Goal: Task Accomplishment & Management: Complete application form

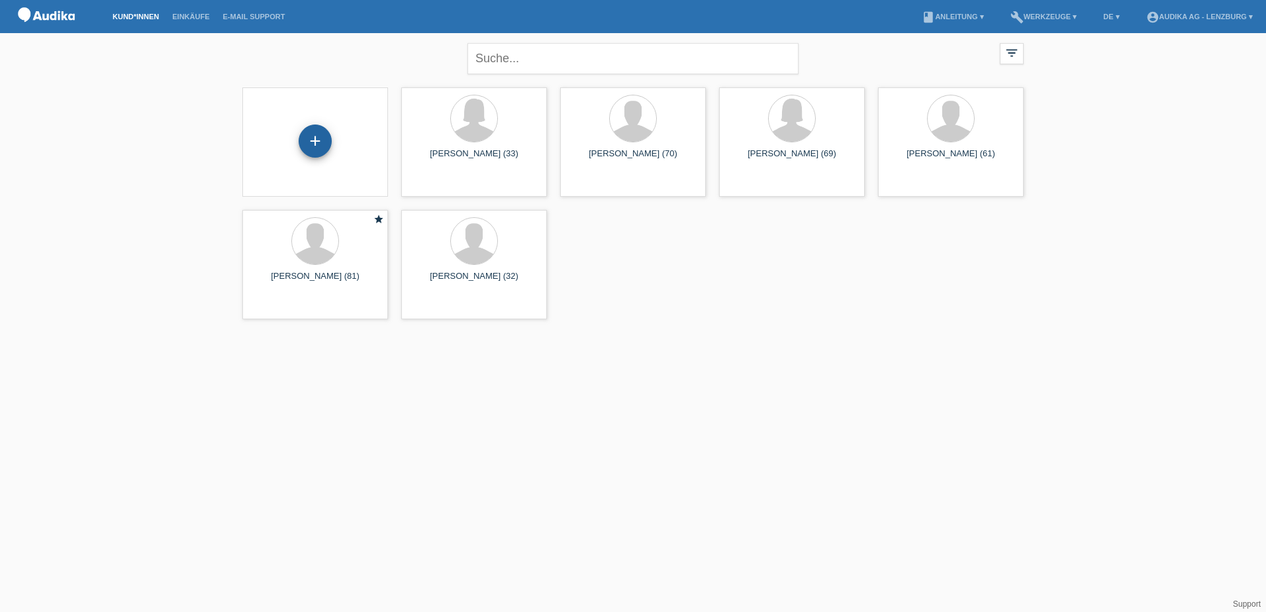
click at [309, 148] on div "+" at bounding box center [315, 140] width 33 height 33
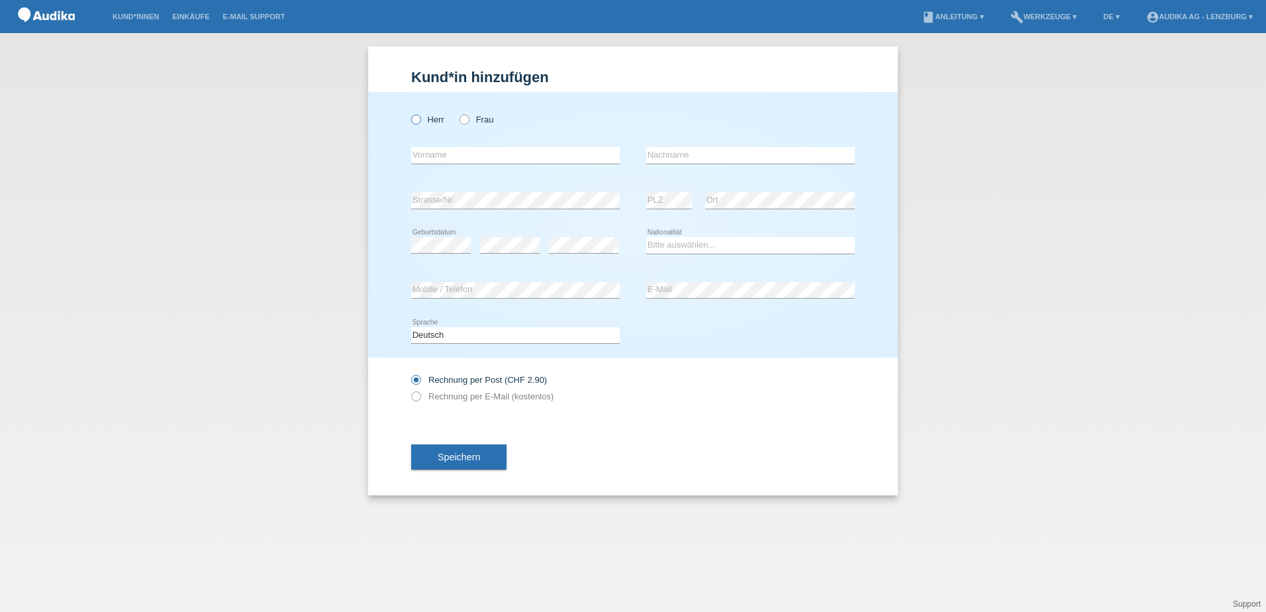
click at [424, 123] on label "Herr" at bounding box center [427, 120] width 33 height 10
click at [420, 123] on input "Herr" at bounding box center [415, 119] width 9 height 9
radio input "true"
click at [433, 144] on div "error Vorname" at bounding box center [515, 155] width 209 height 45
click at [446, 157] on input "text" at bounding box center [515, 155] width 209 height 17
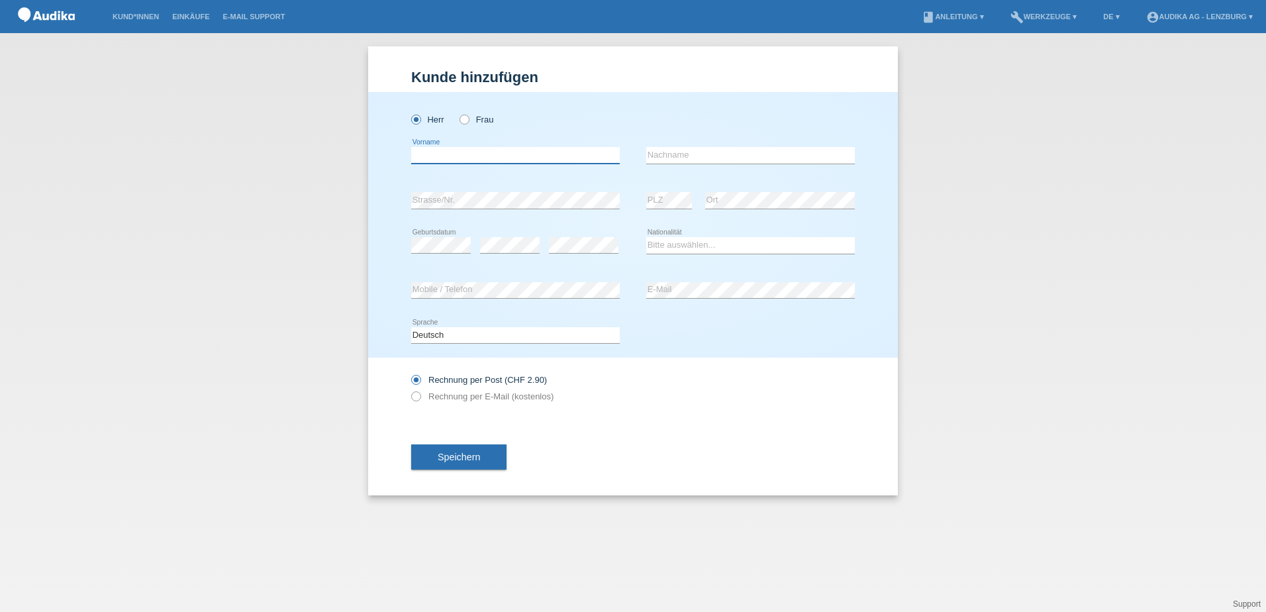
paste input "Roland Rohner"
drag, startPoint x: 440, startPoint y: 155, endPoint x: 479, endPoint y: 152, distance: 39.2
click at [479, 152] on input "Roland Rohner" at bounding box center [515, 155] width 209 height 17
type input "Roland"
paste input "Rohner"
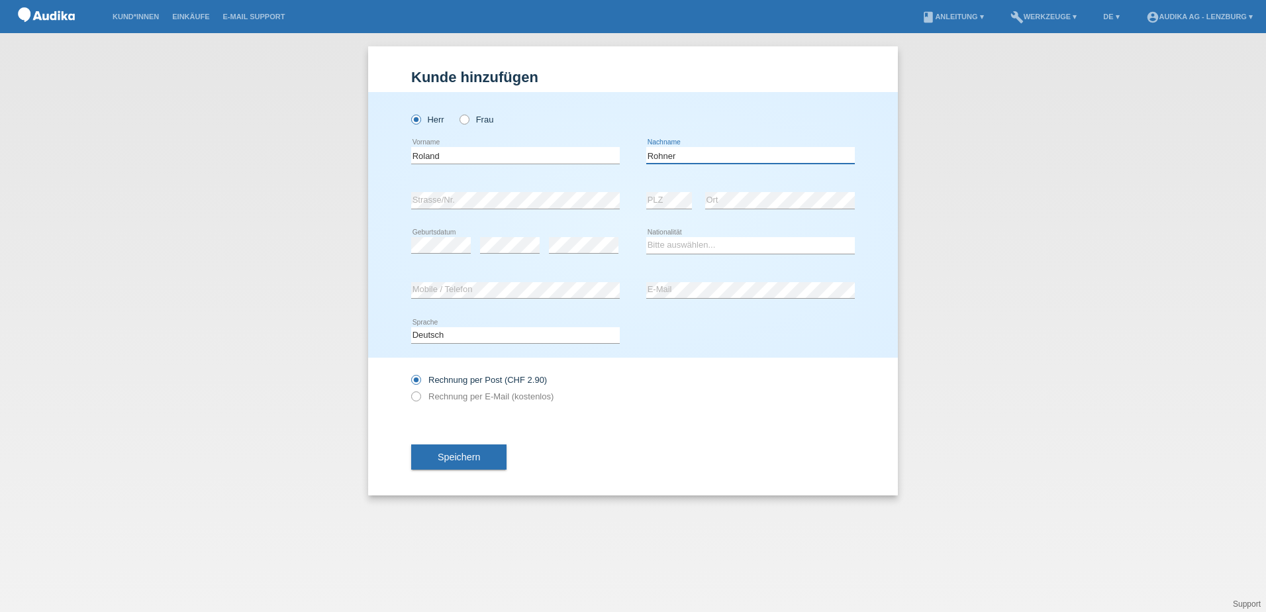
type input "Rohner"
click at [703, 243] on select "Bitte auswählen... Schweiz Deutschland Liechtenstein Österreich ------------ Af…" at bounding box center [750, 245] width 209 height 16
select select "CH"
click at [646, 237] on select "Bitte auswählen... Schweiz Deutschland Liechtenstein Österreich ------------ Af…" at bounding box center [750, 245] width 209 height 16
click at [612, 410] on div "Rechnung per Post (CHF 2.90) Rechnung per E-Mail (kostenlos)" at bounding box center [515, 388] width 209 height 61
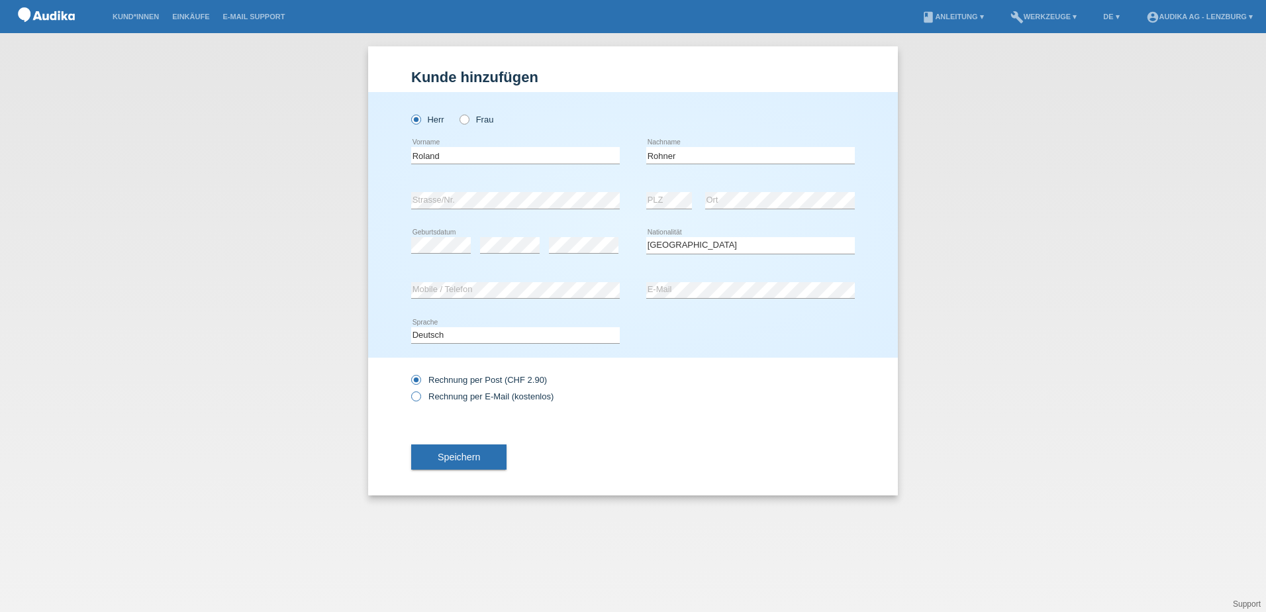
click at [489, 401] on label "Rechnung per E-Mail (kostenlos)" at bounding box center [482, 396] width 142 height 10
click at [420, 401] on input "Rechnung per E-Mail (kostenlos)" at bounding box center [415, 399] width 9 height 17
radio input "true"
click at [477, 461] on span "Speichern" at bounding box center [459, 457] width 42 height 11
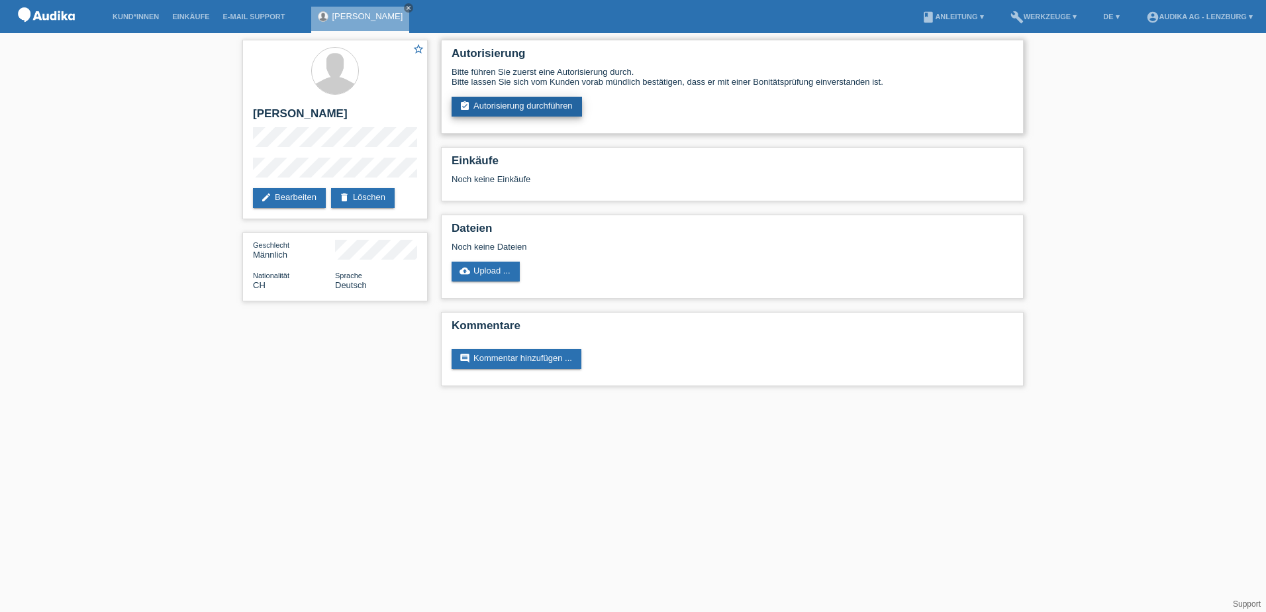
click at [487, 99] on link "assignment_turned_in Autorisierung durchführen" at bounding box center [517, 107] width 130 height 20
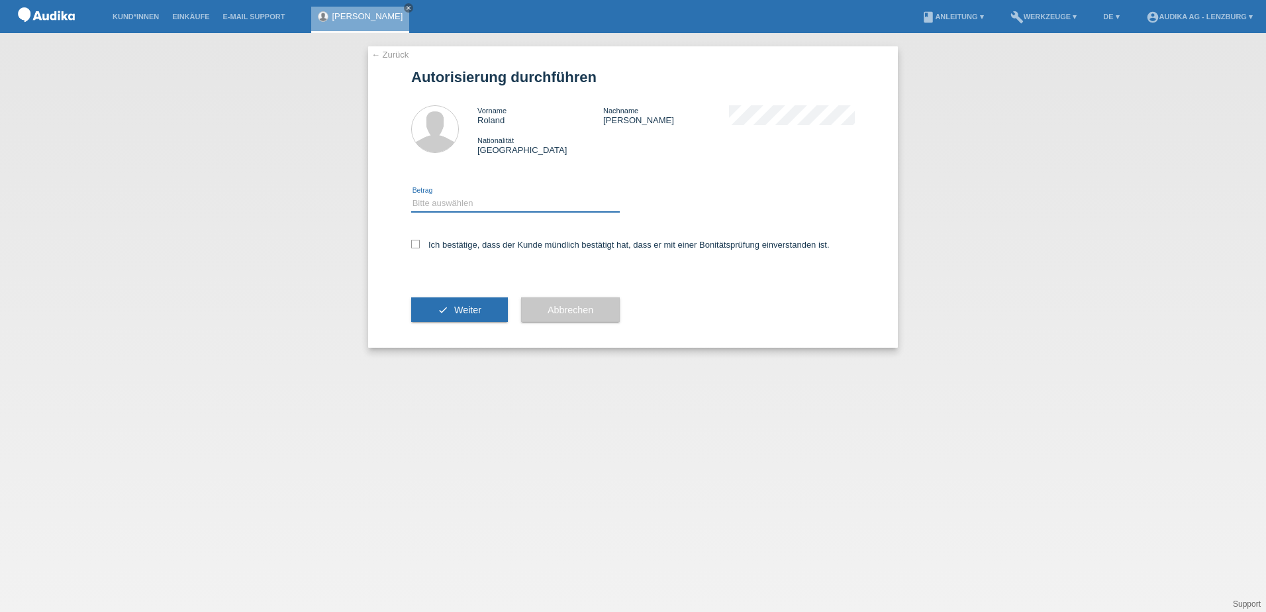
click at [450, 205] on select "Bitte auswählen CHF 1.00 - CHF 499.00 CHF 500.00 - CHF 1'999.00 CHF 2'000.00 - …" at bounding box center [515, 203] width 209 height 16
select select "3"
click at [411, 195] on select "Bitte auswählen CHF 1.00 - CHF 499.00 CHF 500.00 - CHF 1'999.00 CHF 2'000.00 - …" at bounding box center [515, 203] width 209 height 16
click at [419, 246] on icon at bounding box center [415, 244] width 9 height 9
click at [419, 246] on input "Ich bestätige, dass der Kunde mündlich bestätigt hat, dass er mit einer Bonität…" at bounding box center [415, 244] width 9 height 9
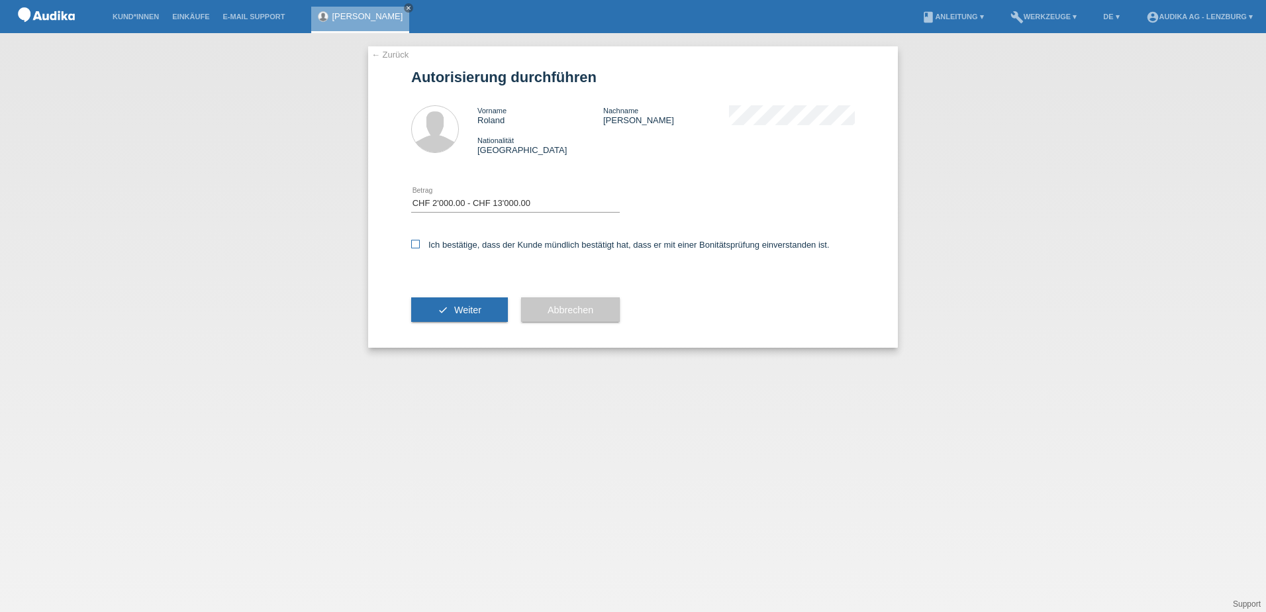
checkbox input "true"
click at [467, 316] on button "check Weiter" at bounding box center [459, 309] width 97 height 25
